Goal: Information Seeking & Learning: Check status

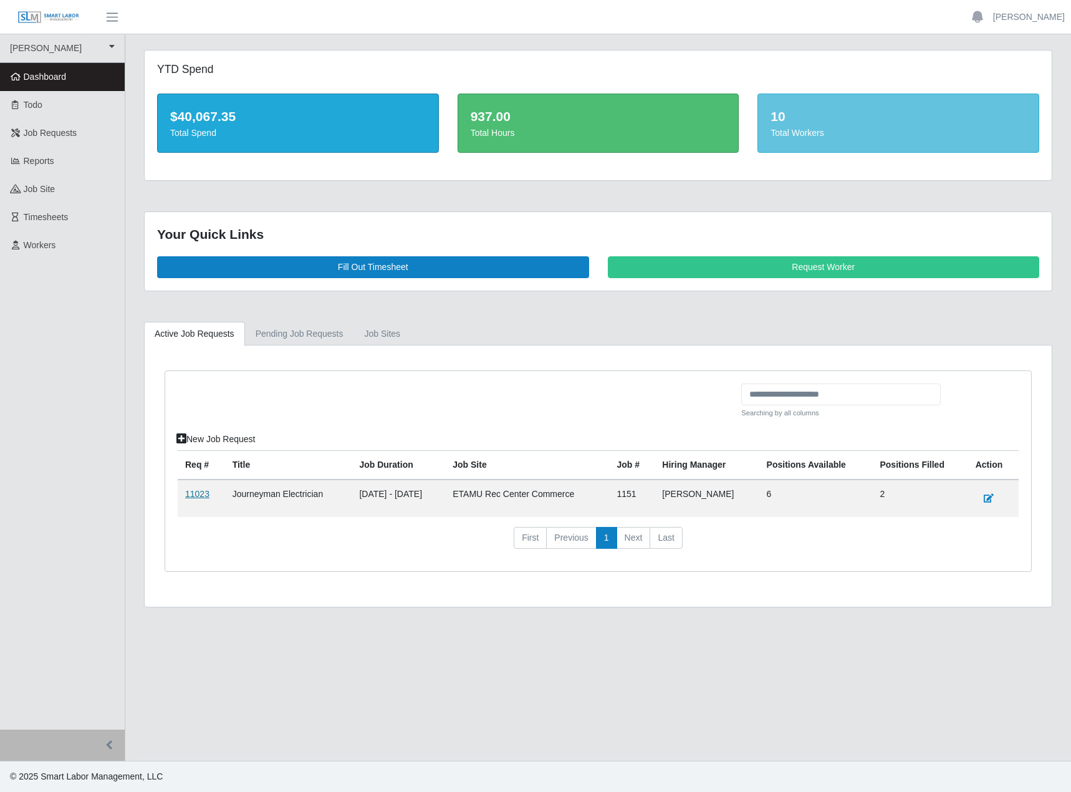
click at [201, 499] on link "11023" at bounding box center [197, 494] width 24 height 10
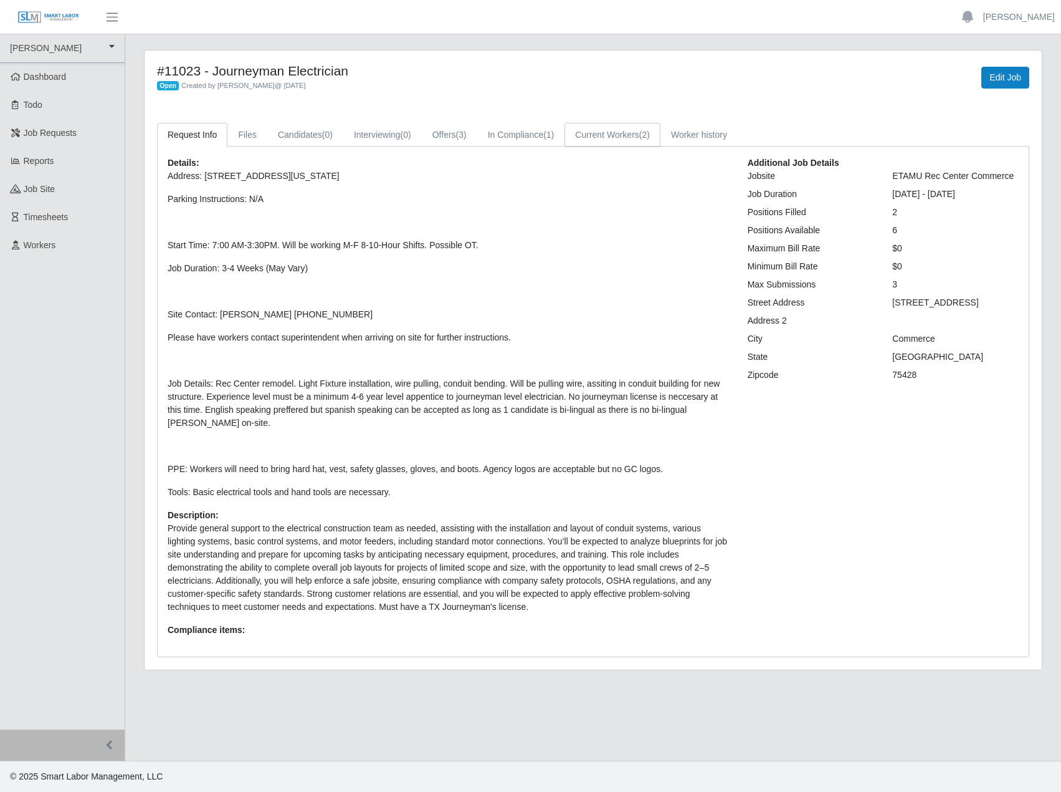
click at [661, 147] on link "Current Workers (2)" at bounding box center [613, 135] width 96 height 24
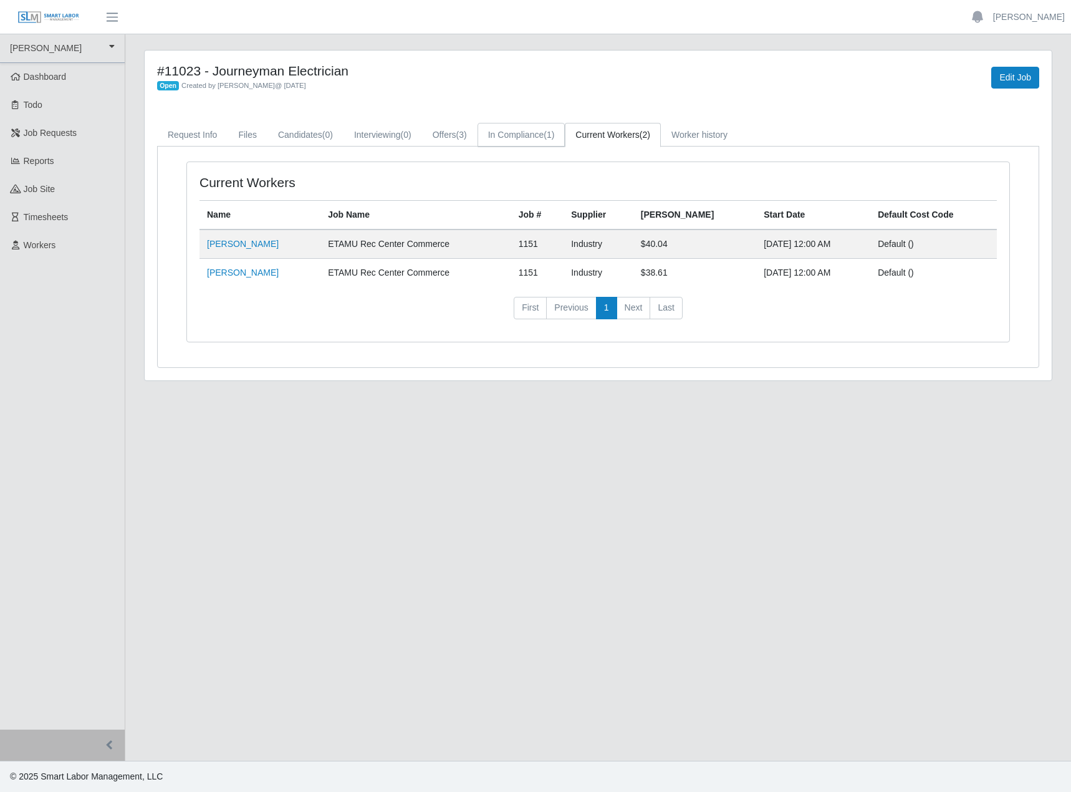
click at [565, 147] on link "In Compliance (1)" at bounding box center [521, 135] width 88 height 24
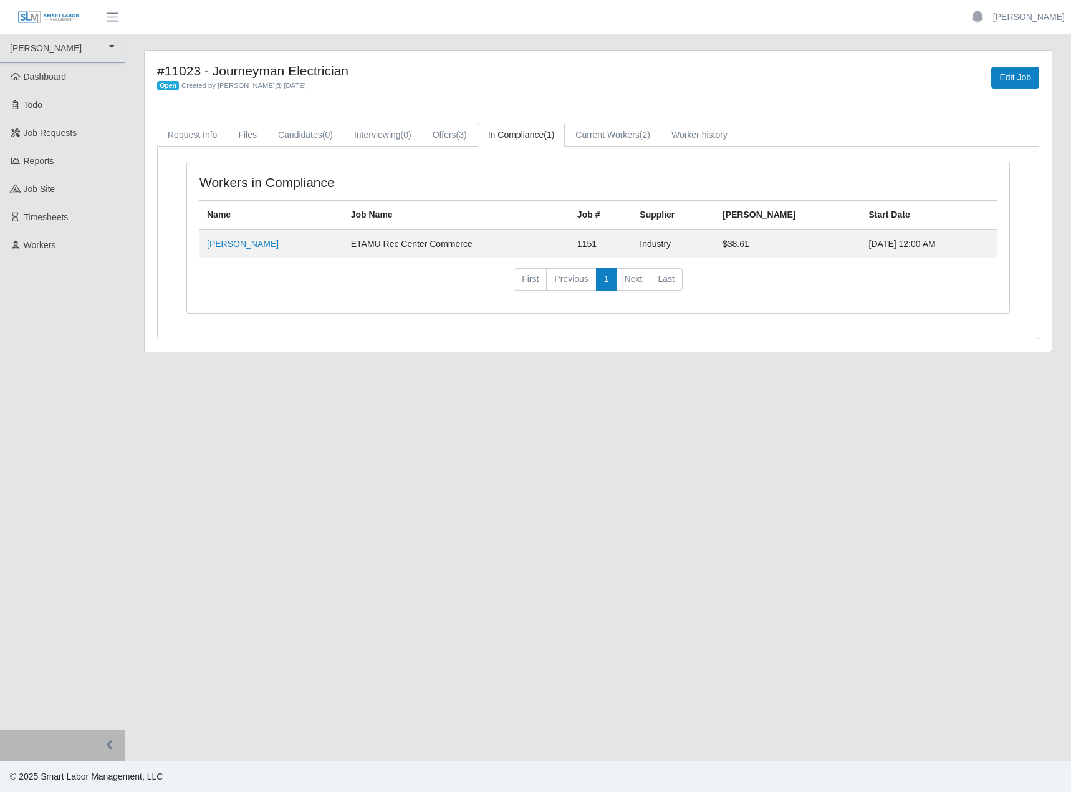
click at [264, 328] on div "Workers in Compliance Name Job Name Job # Supplier [PERSON_NAME] Start Date [PE…" at bounding box center [598, 244] width 842 height 167
drag, startPoint x: 532, startPoint y: 613, endPoint x: 584, endPoint y: 158, distance: 458.5
click at [539, 599] on main "#11023 - Journeyman Electrician Open Created by [PERSON_NAME] @ [DATE] Edit Job…" at bounding box center [598, 397] width 946 height 726
drag, startPoint x: 533, startPoint y: 139, endPoint x: 733, endPoint y: 170, distance: 202.4
click at [477, 139] on link "Offers (3)" at bounding box center [449, 135] width 55 height 24
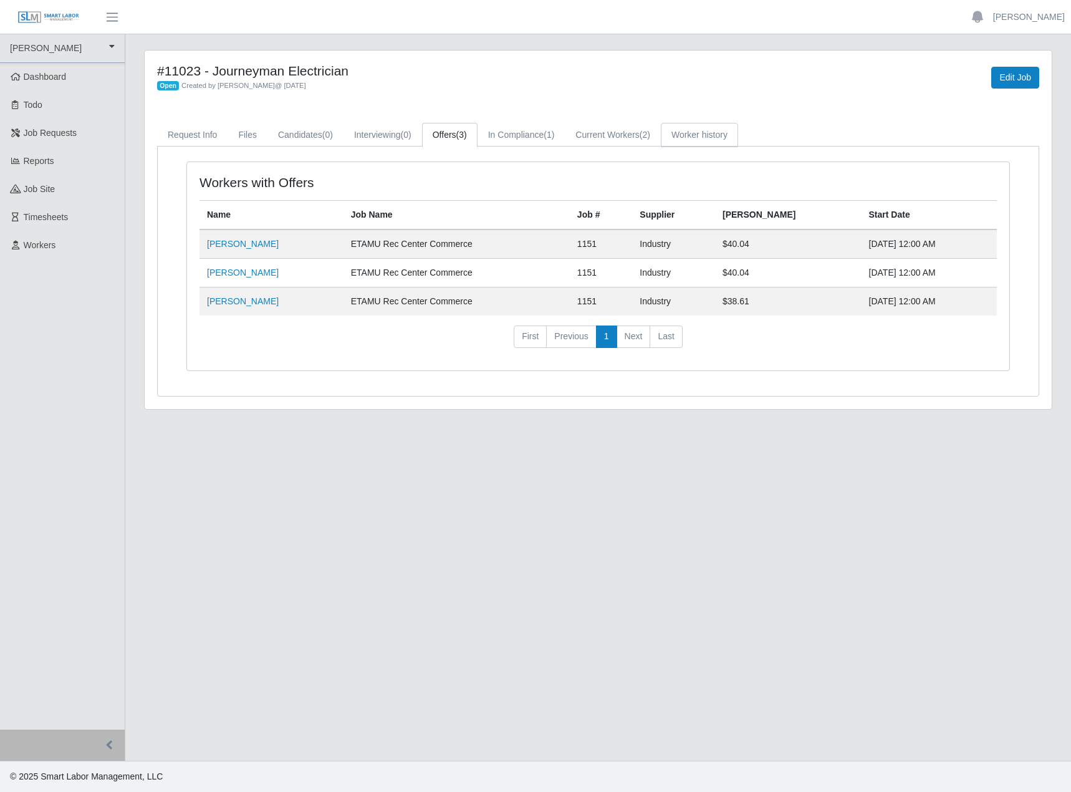
click at [738, 141] on link "Worker history" at bounding box center [699, 135] width 77 height 24
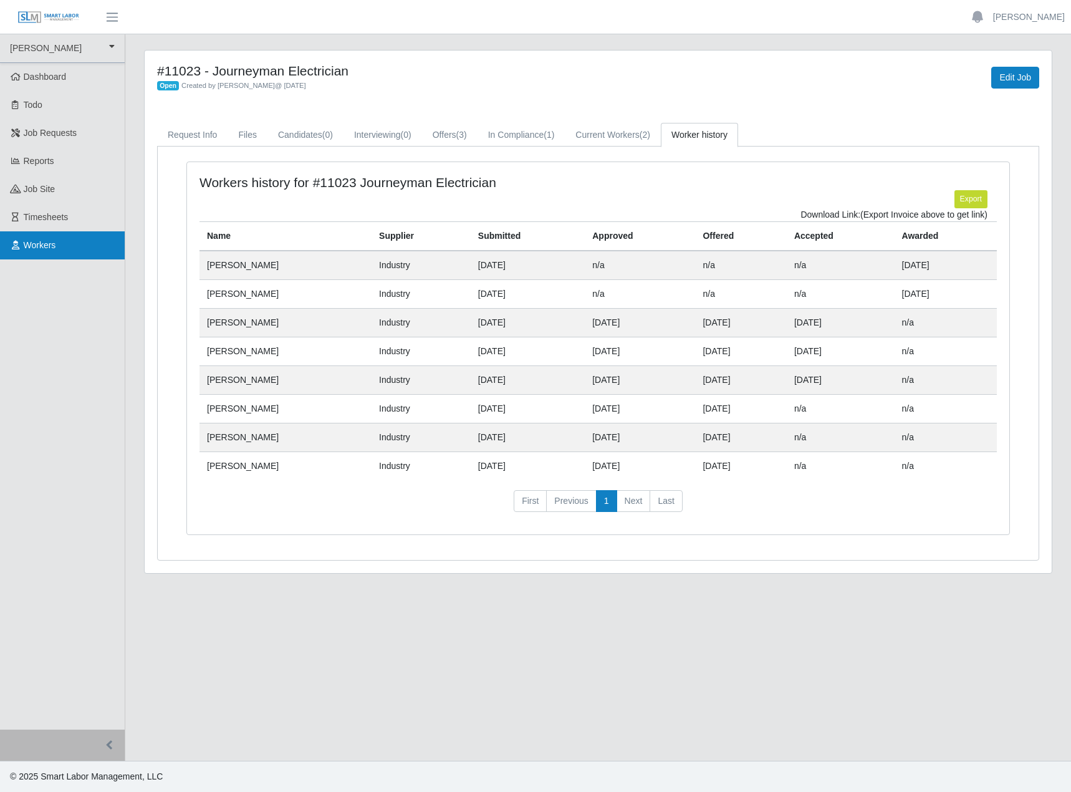
click at [64, 259] on link "Workers" at bounding box center [62, 245] width 125 height 28
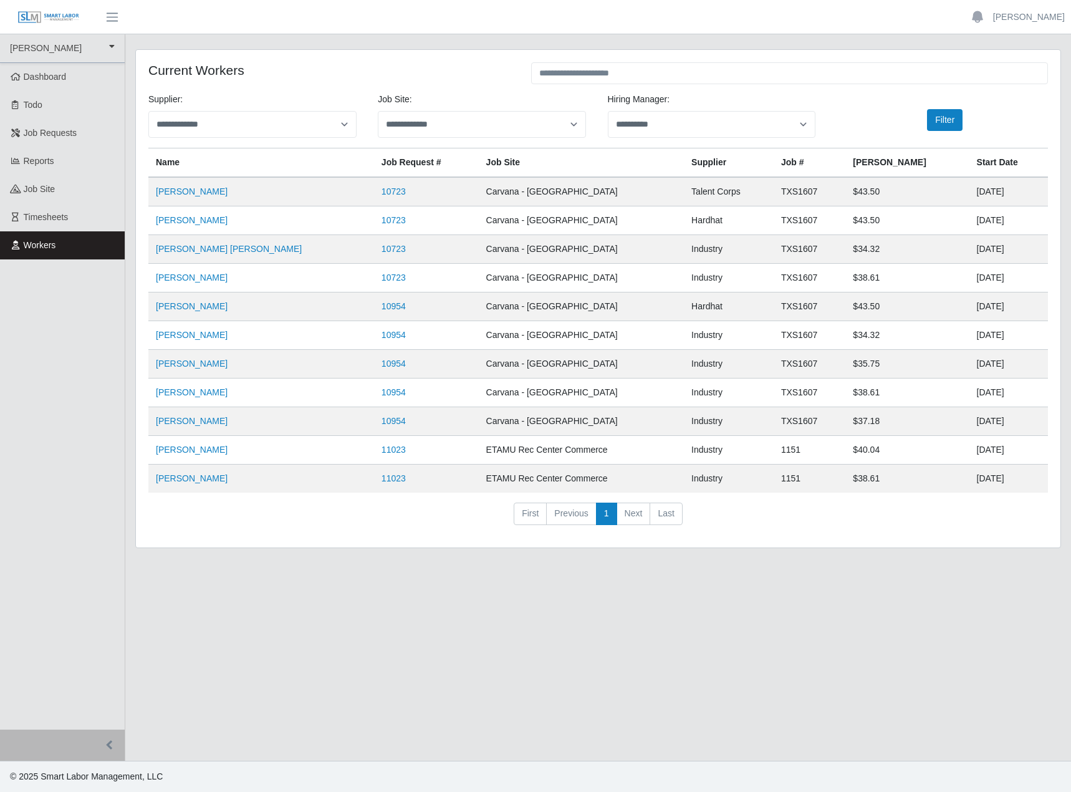
click at [375, 563] on div "**********" at bounding box center [598, 306] width 944 height 514
click at [277, 753] on main "**********" at bounding box center [598, 397] width 946 height 726
click at [692, 350] on td "Industry" at bounding box center [729, 335] width 90 height 29
